Goal: Information Seeking & Learning: Learn about a topic

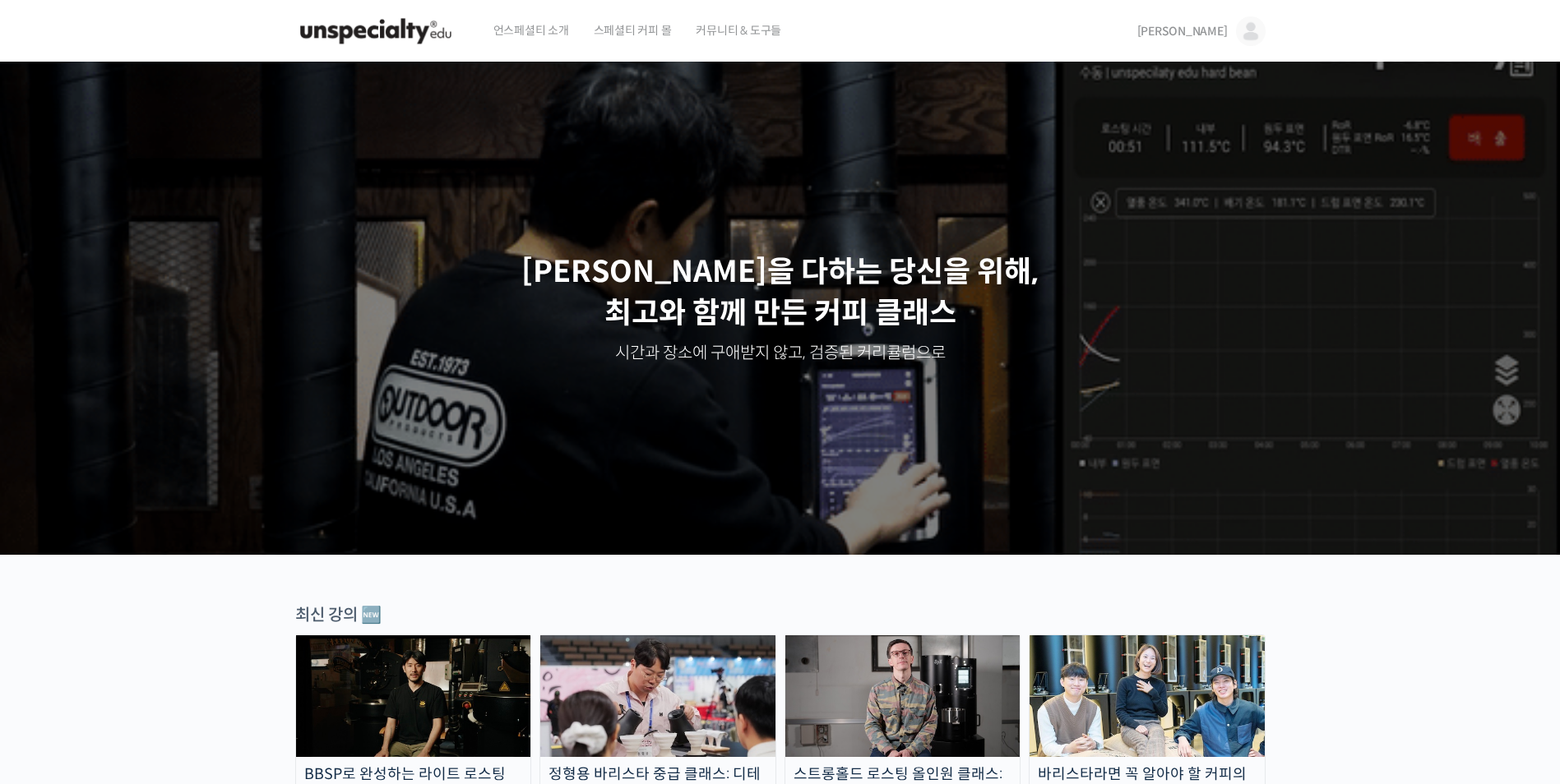
click at [1217, 30] on span "[PERSON_NAME]" at bounding box center [1182, 31] width 90 height 15
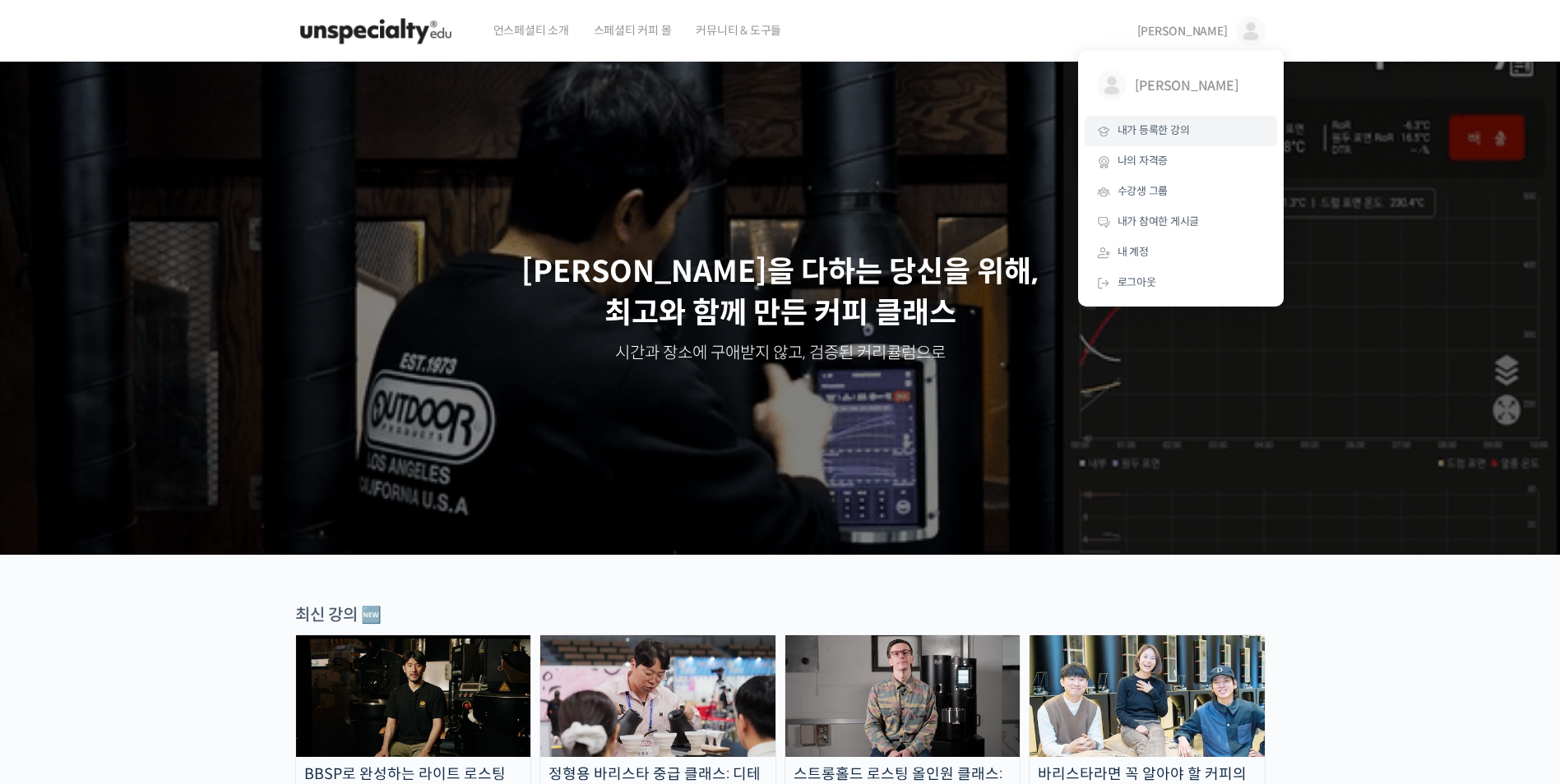
click at [1188, 130] on span "내가 등록한 강의" at bounding box center [1153, 130] width 73 height 14
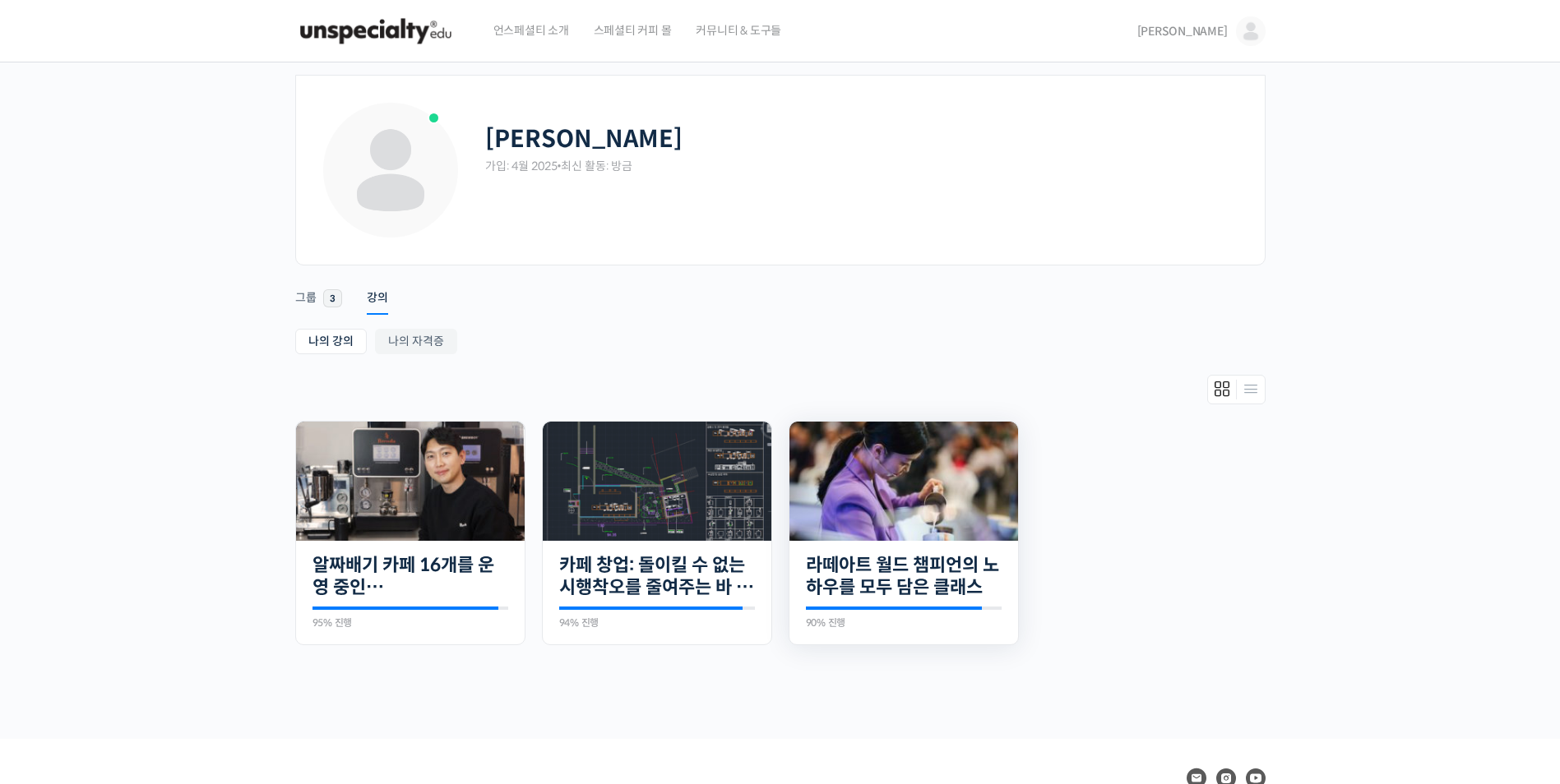
click at [846, 452] on img at bounding box center [903, 481] width 228 height 119
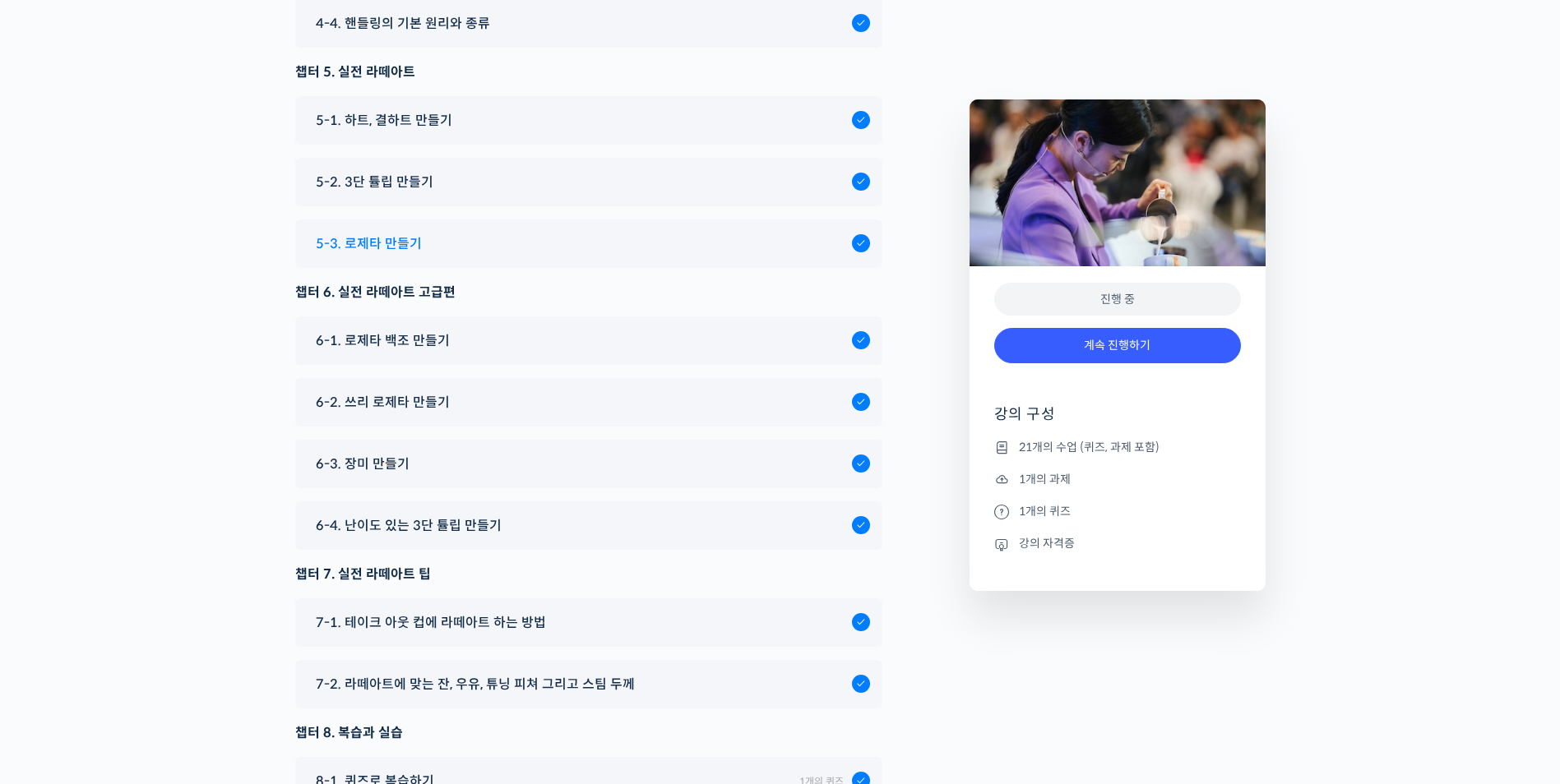
scroll to position [9040, 0]
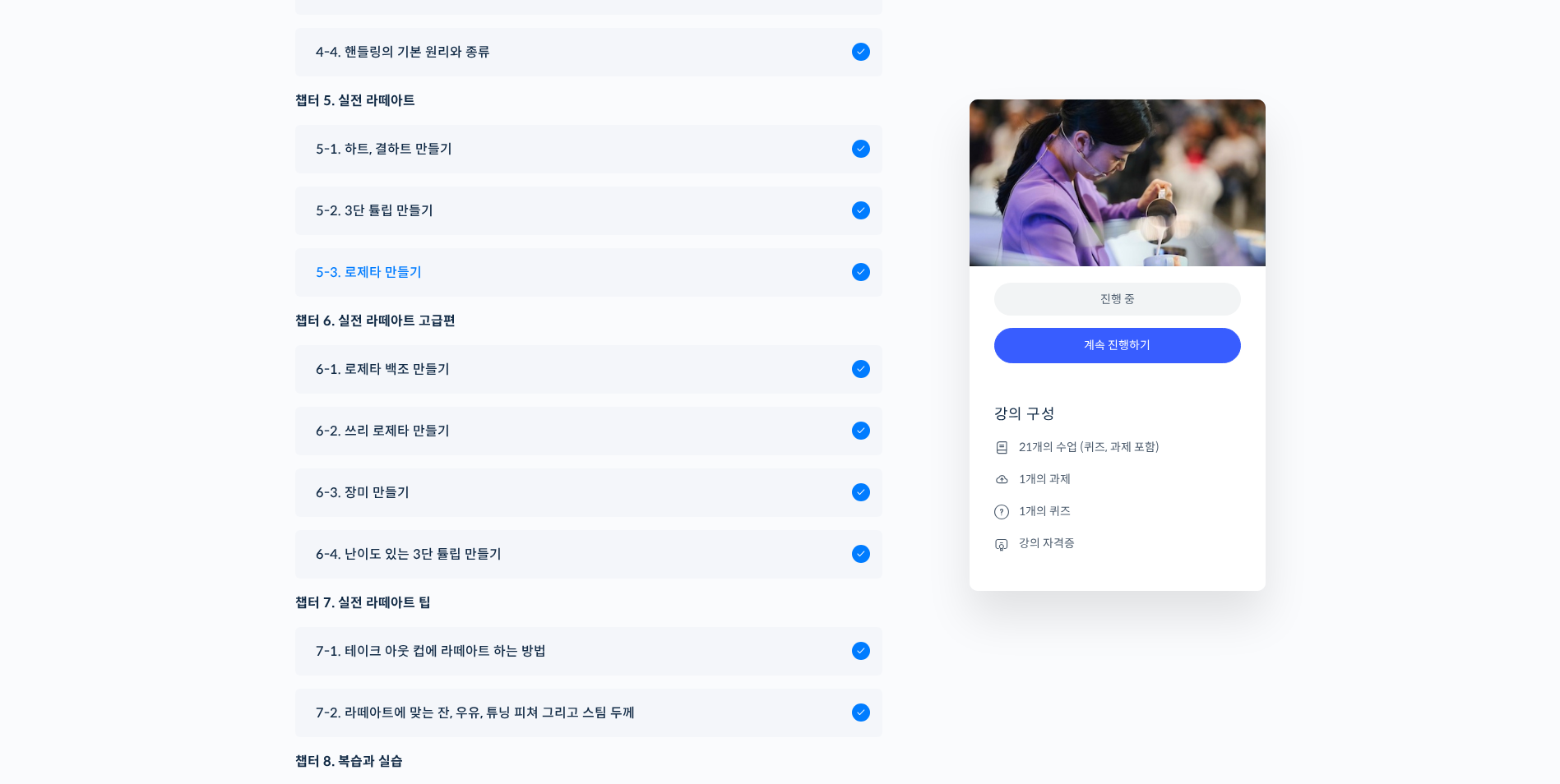
click at [363, 248] on div "5-3. 로제타 만들기" at bounding box center [588, 272] width 587 height 48
click at [363, 262] on span "5-3. 로제타 만들기" at bounding box center [369, 272] width 106 height 22
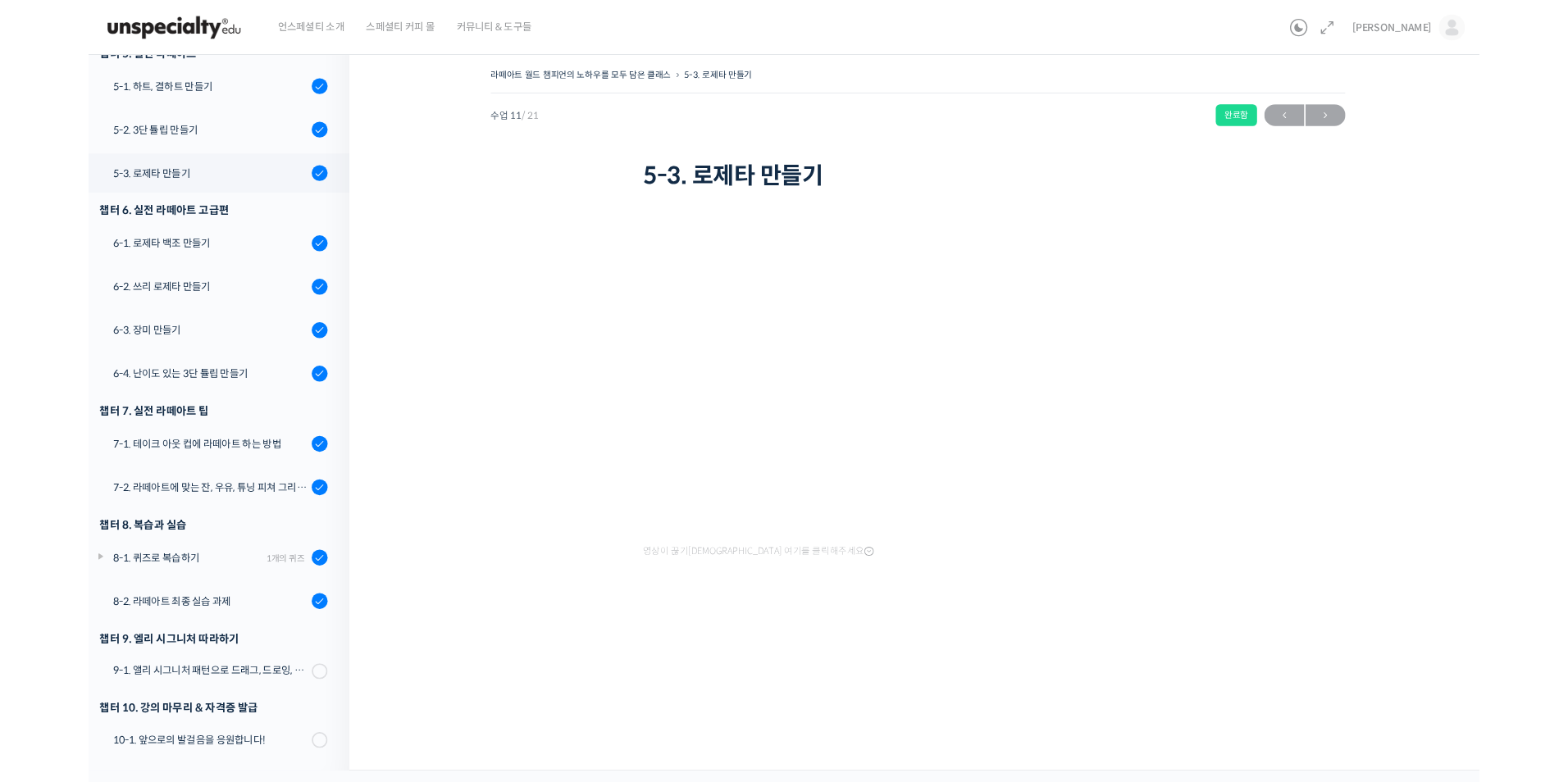
scroll to position [715, 0]
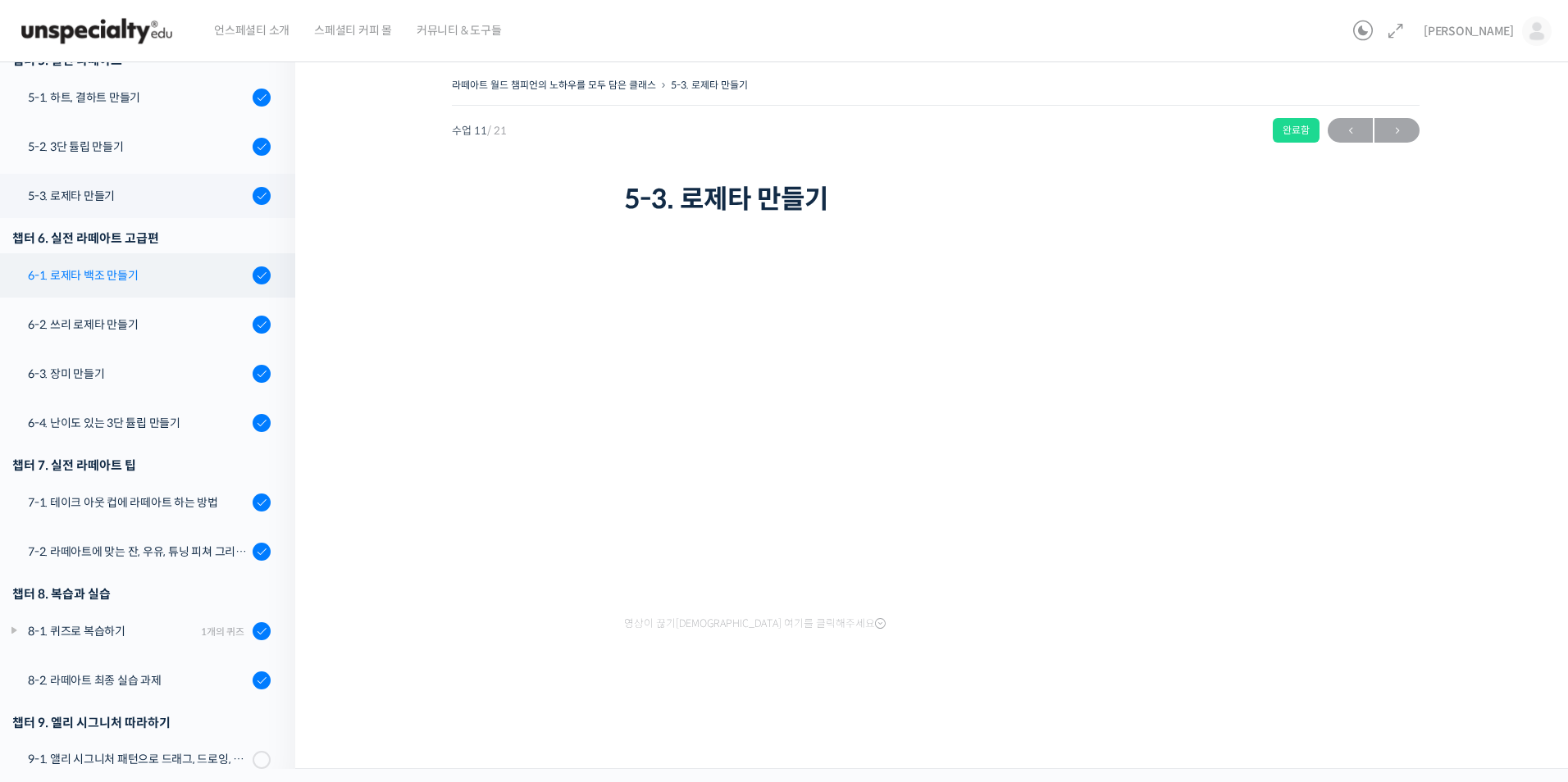
click at [105, 278] on div "6-1. 로제타 백조 만들기" at bounding box center [138, 275] width 220 height 18
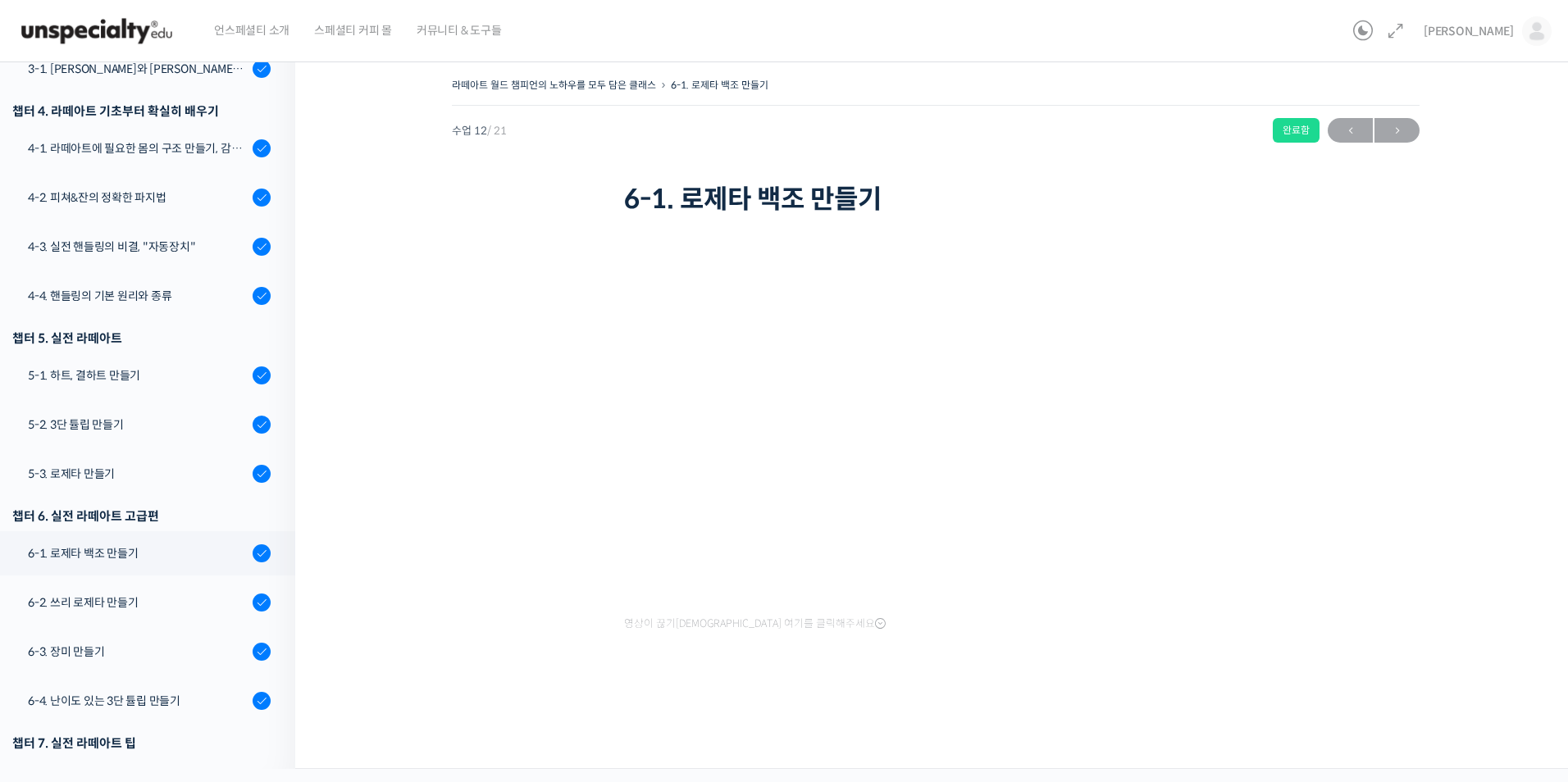
scroll to position [408, 0]
